Goal: Navigation & Orientation: Find specific page/section

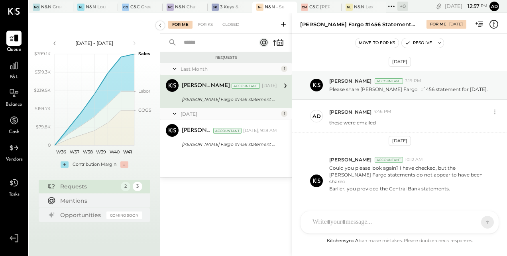
scroll to position [34, 0]
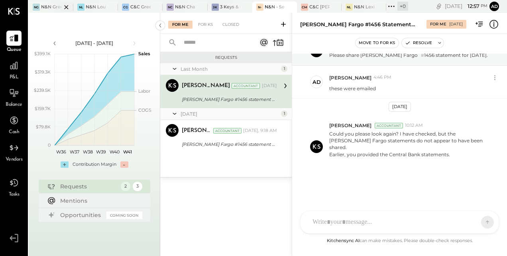
click at [45, 9] on div at bounding box center [59, 7] width 28 height 11
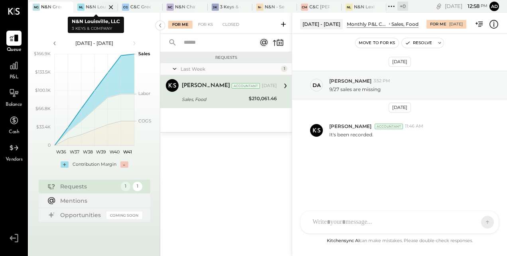
click at [97, 9] on div at bounding box center [104, 7] width 28 height 11
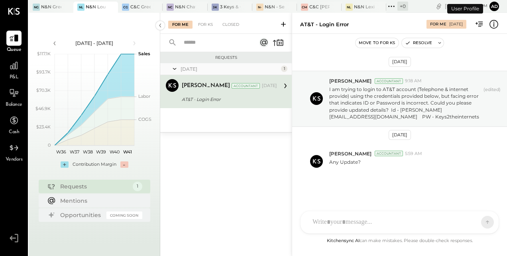
scroll to position [1, 0]
click at [352, 229] on div "KC Kinjal Chauhan HT Harsh Talajiya MG Margi Gandhi T tmiracle SN Srabana Nayak…" at bounding box center [399, 222] width 199 height 23
